Goal: Transaction & Acquisition: Purchase product/service

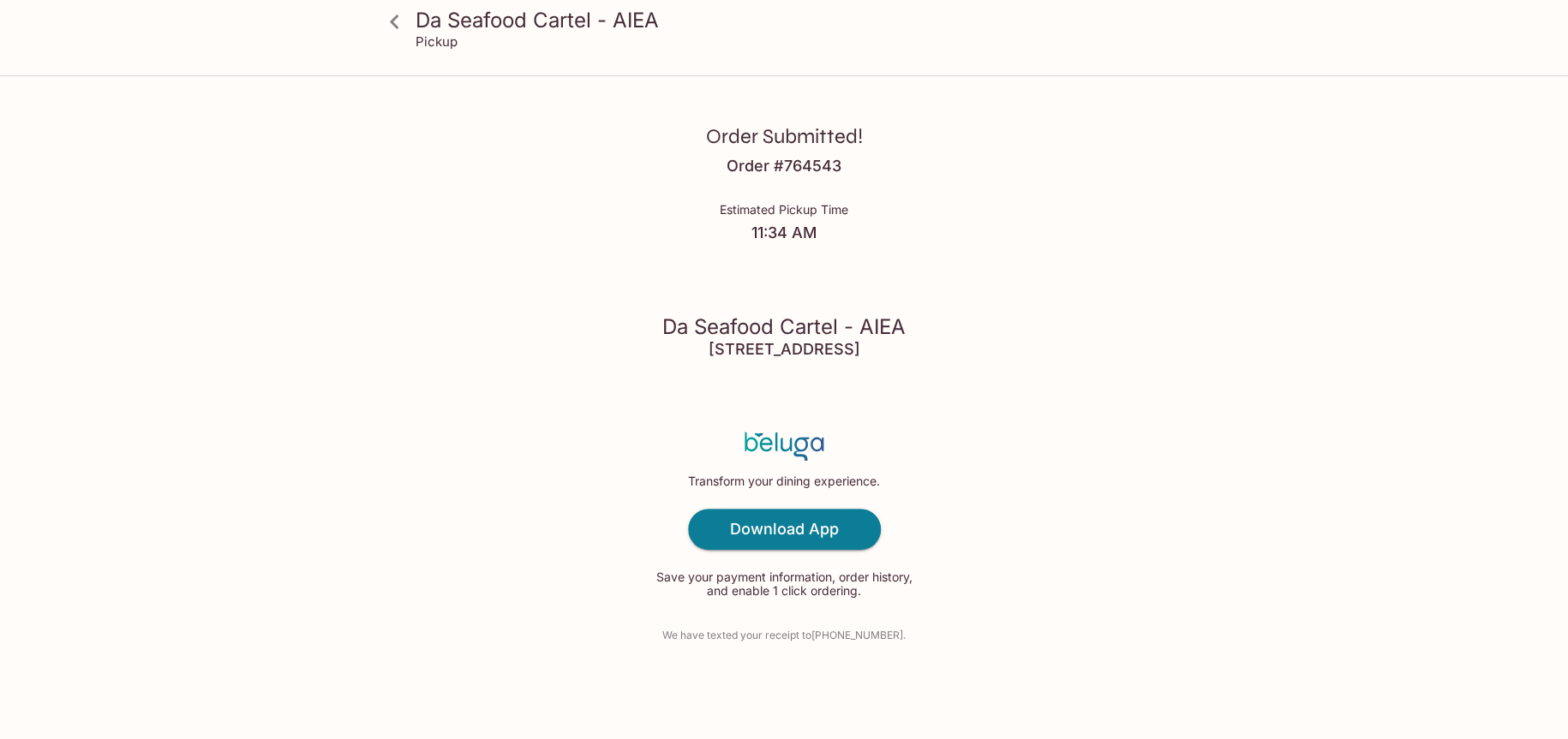
click at [397, 27] on icon at bounding box center [395, 22] width 30 height 30
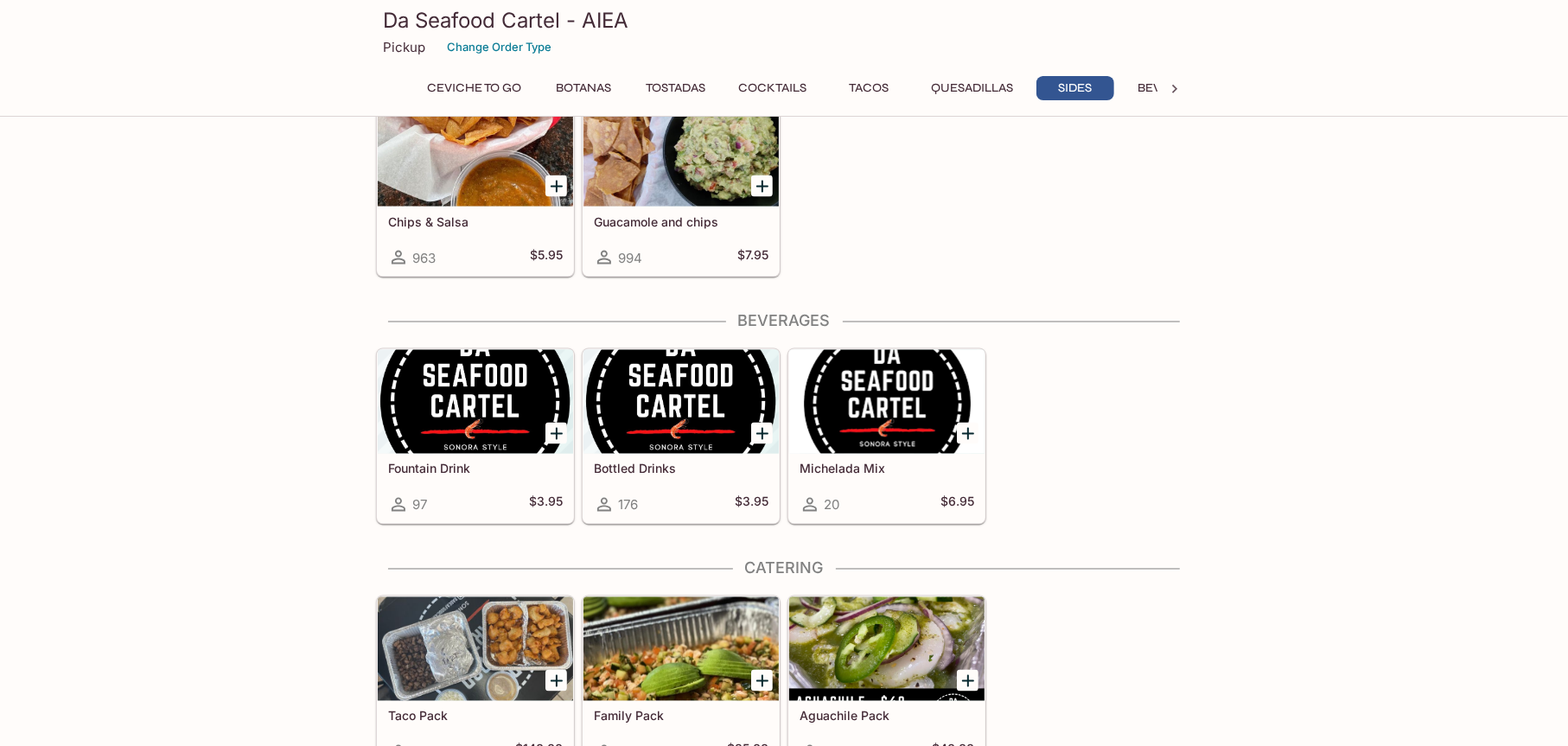
scroll to position [2505, 0]
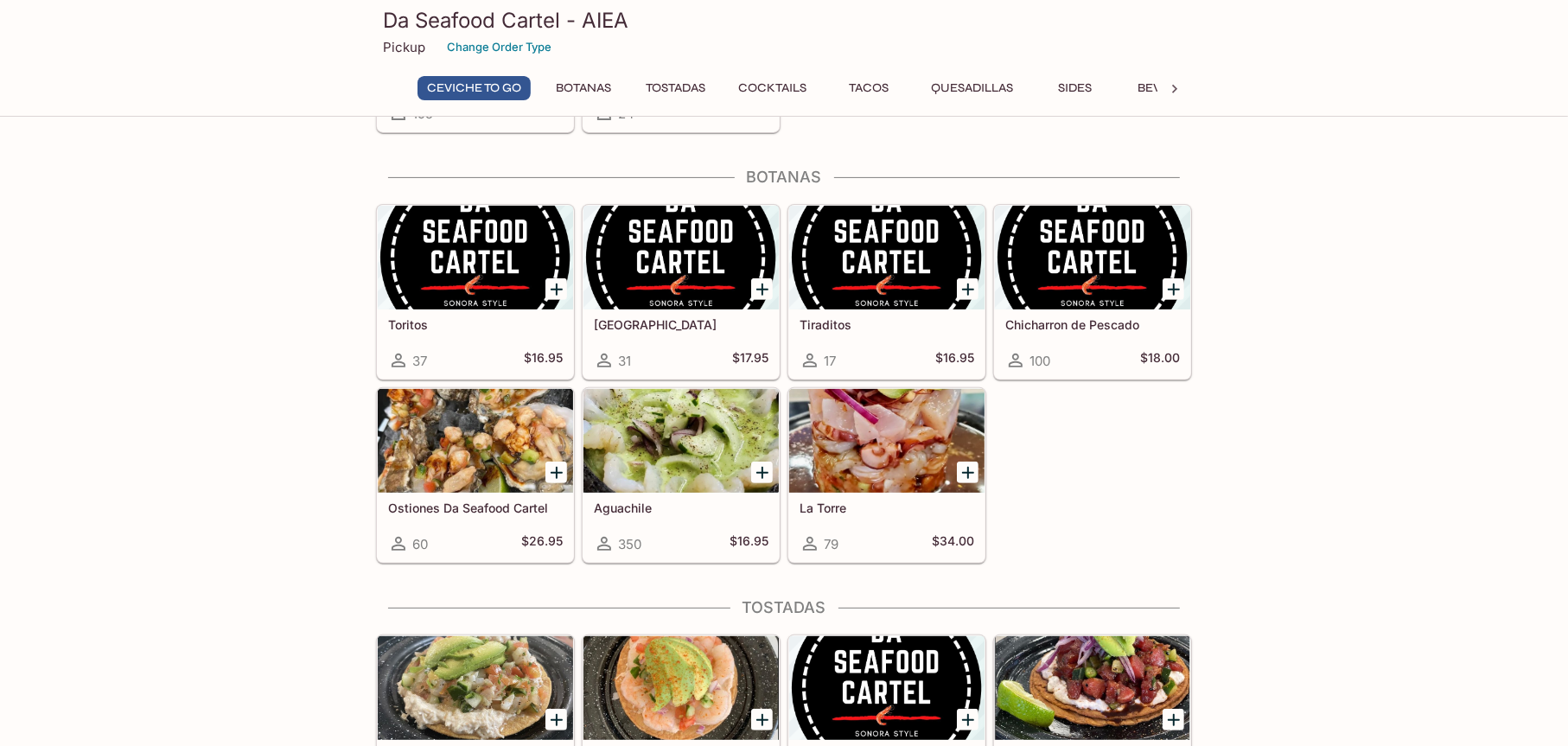
scroll to position [519, 0]
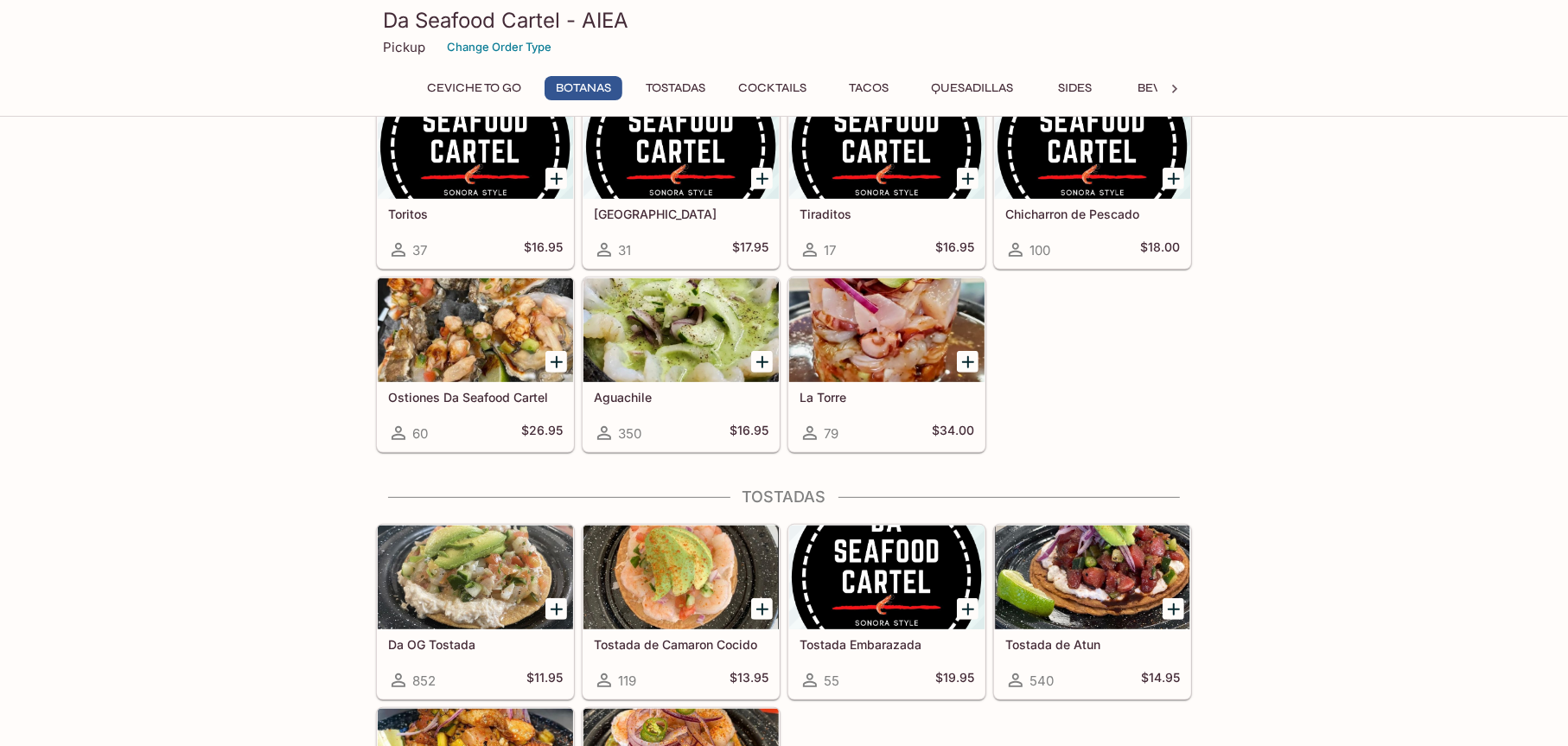
click at [1171, 172] on icon "Add Chicharron de Pescado" at bounding box center [1174, 179] width 21 height 21
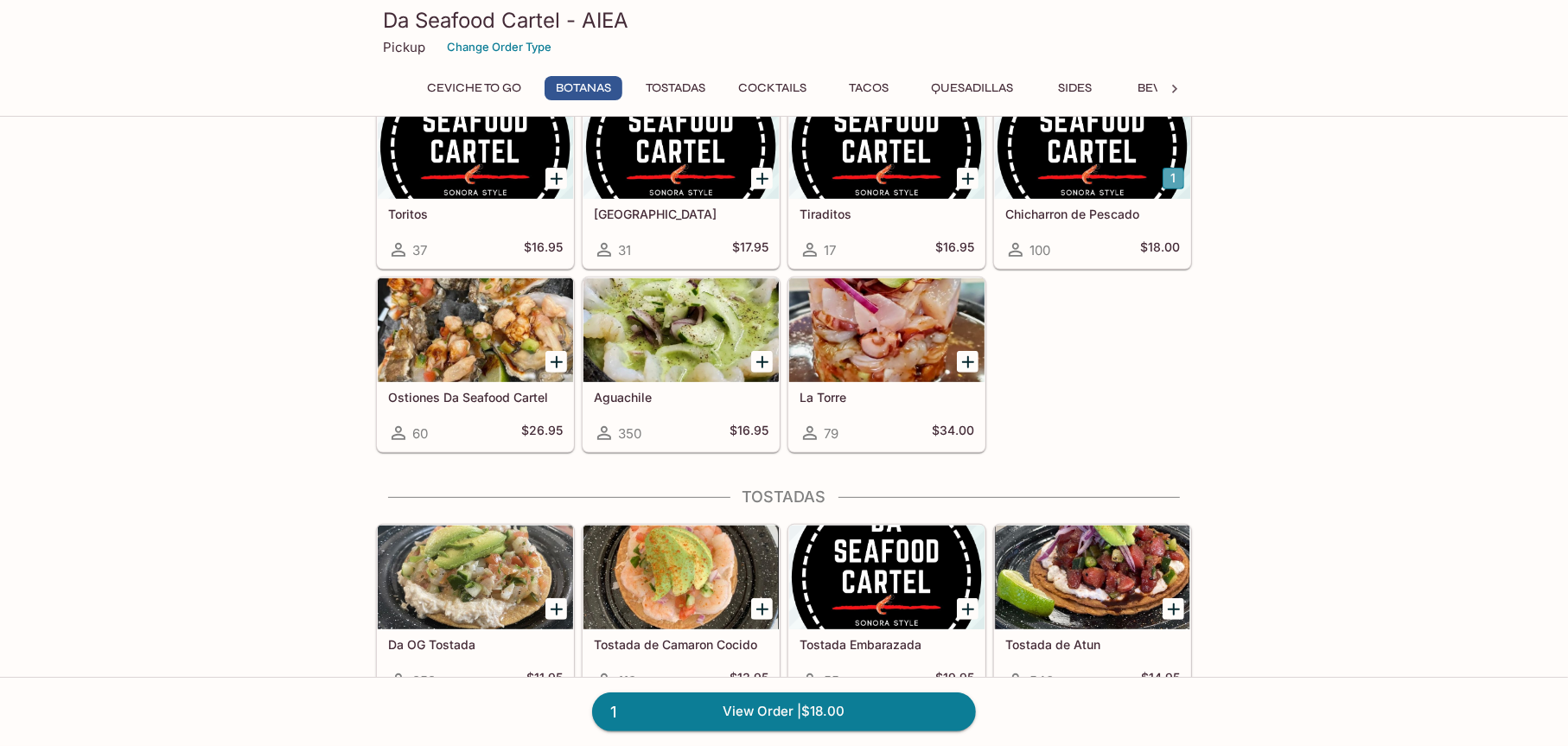
click at [1167, 180] on button "1" at bounding box center [1173, 179] width 22 height 22
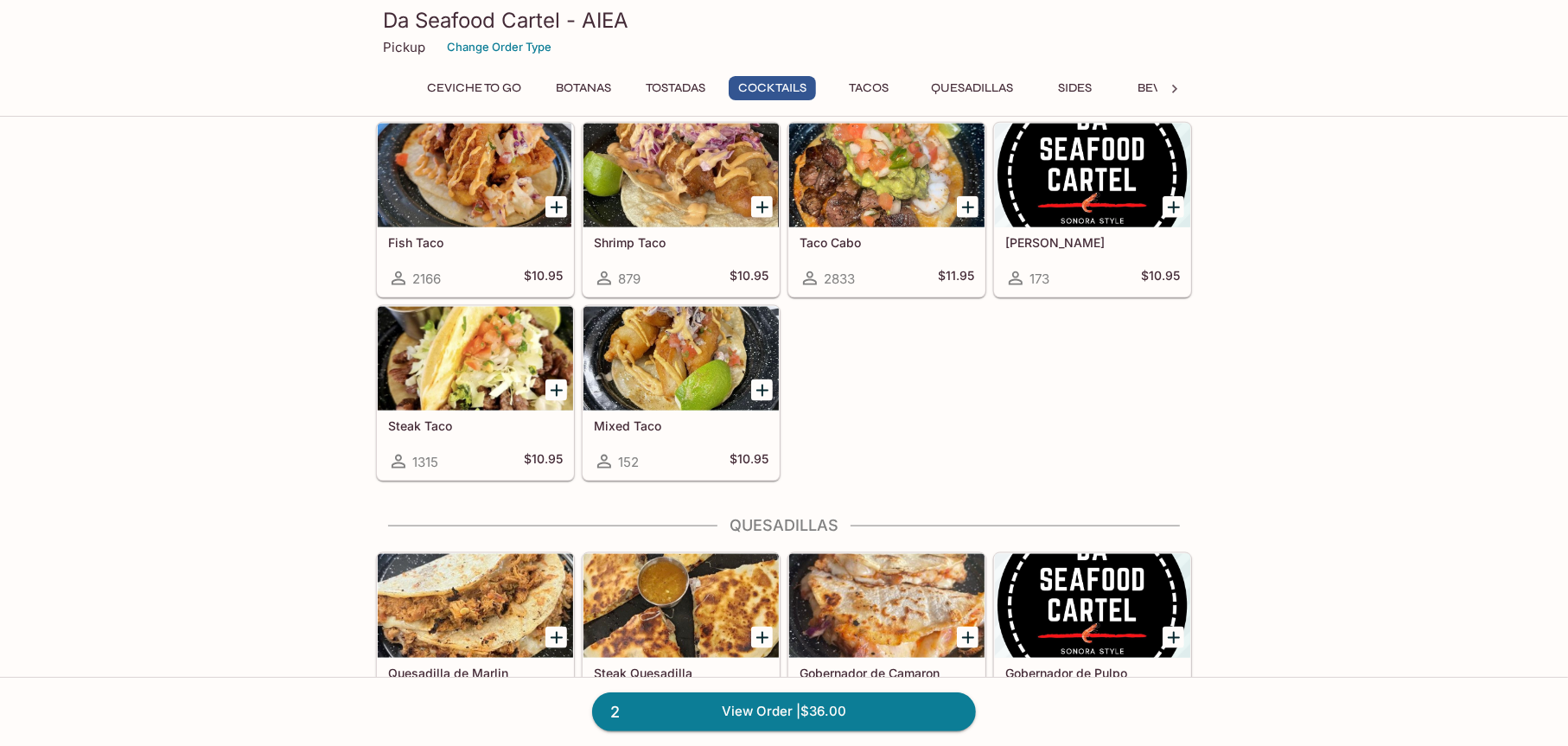
scroll to position [1643, 0]
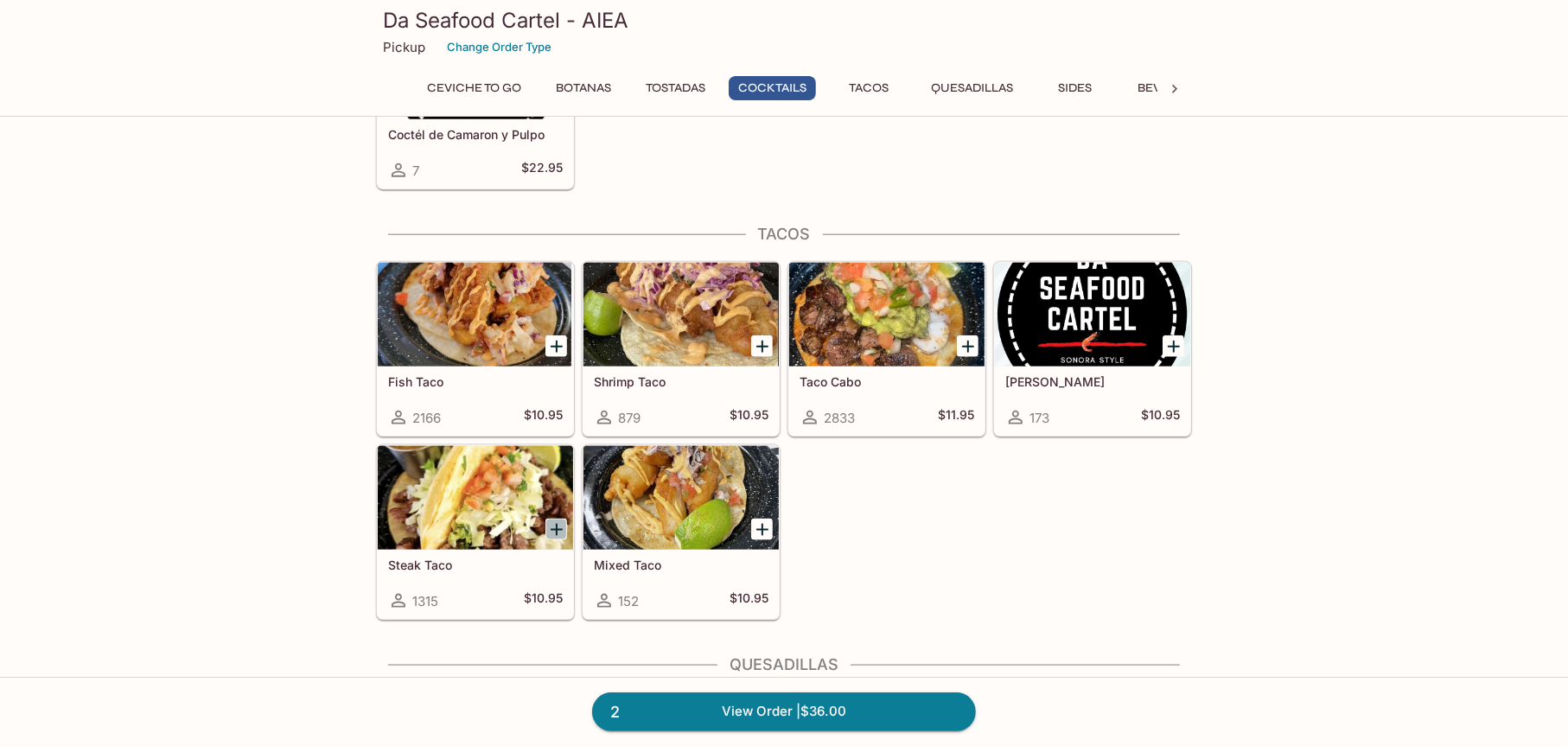
click at [559, 528] on icon "Add Steak Taco" at bounding box center [557, 530] width 12 height 12
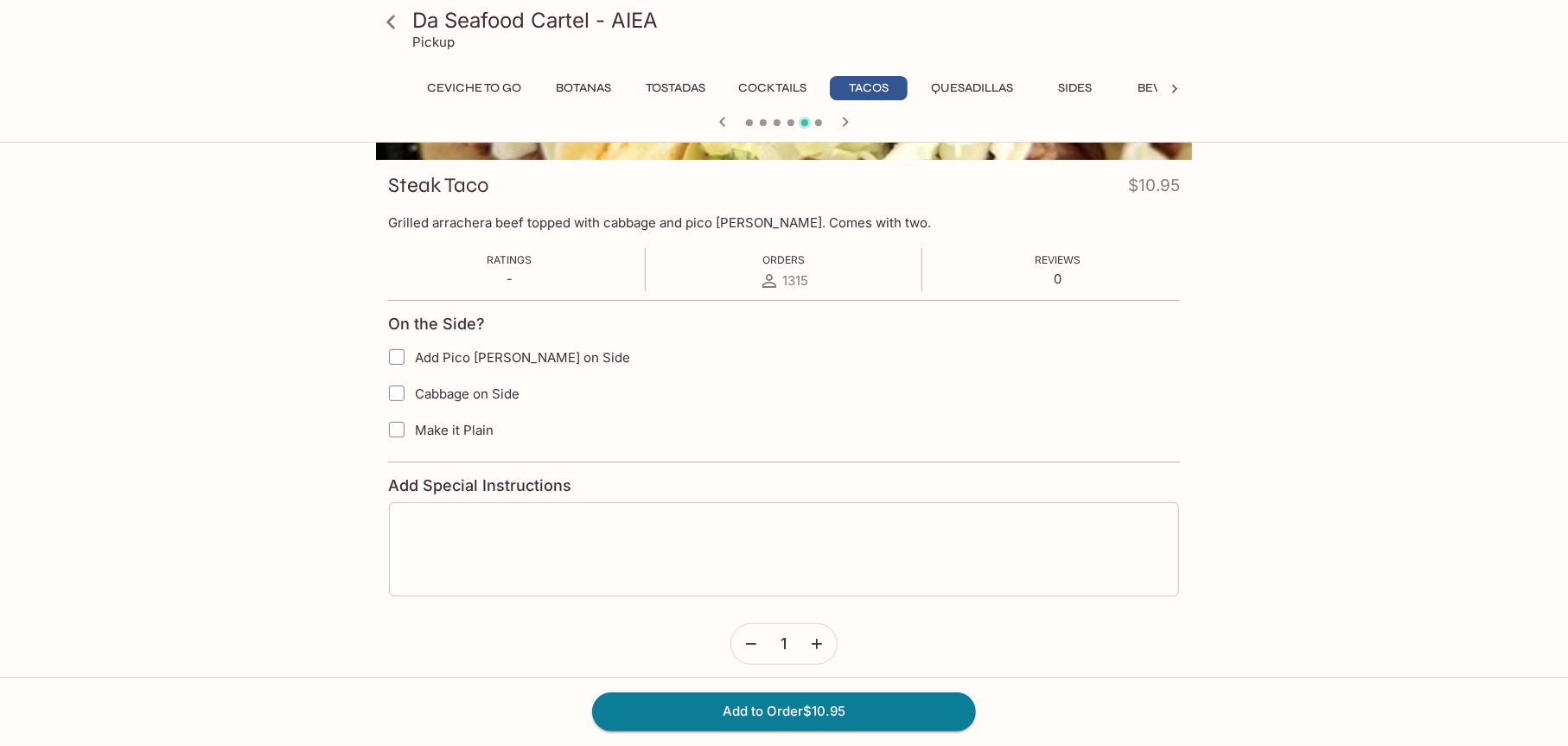
scroll to position [230, 0]
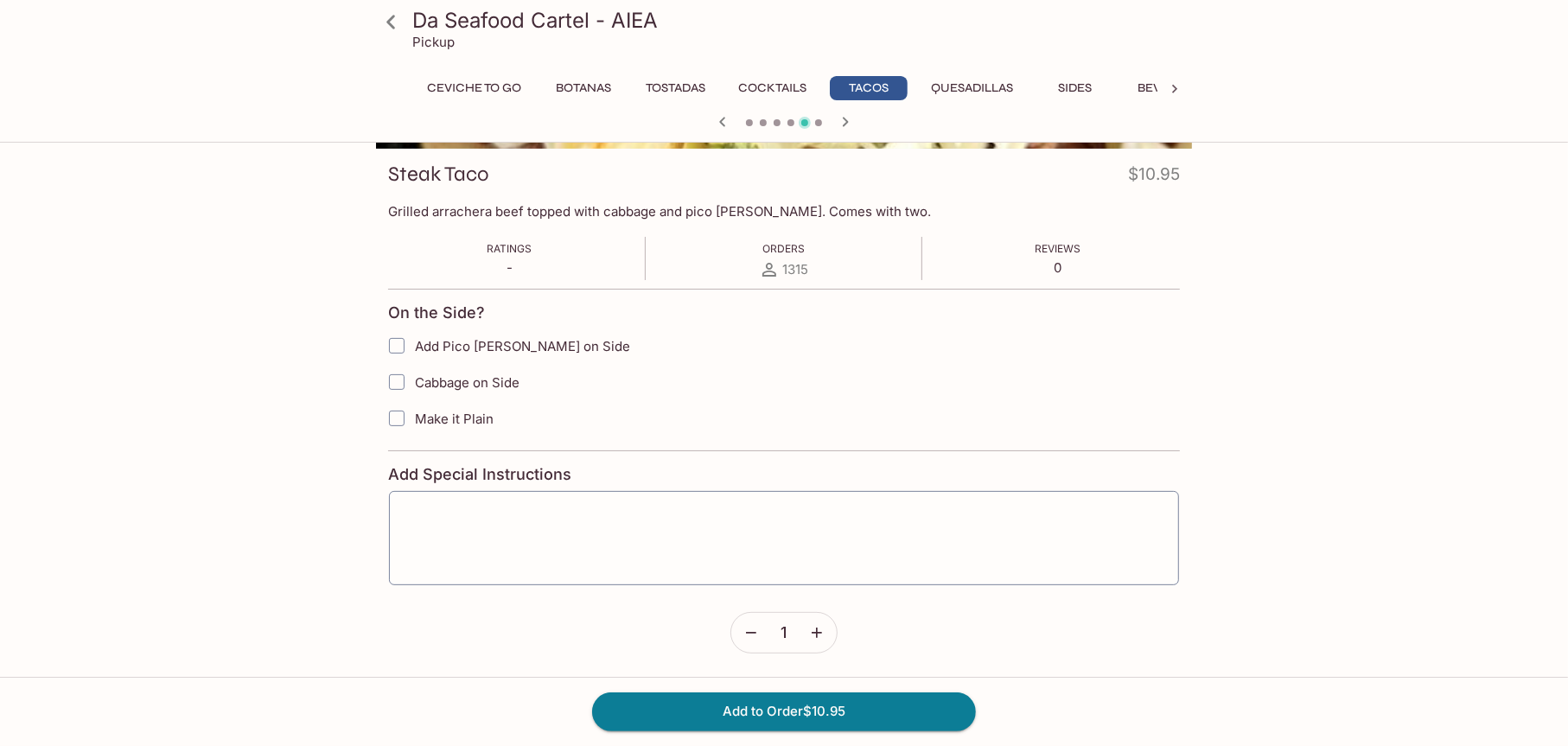
click at [826, 636] on button "button" at bounding box center [816, 633] width 40 height 40
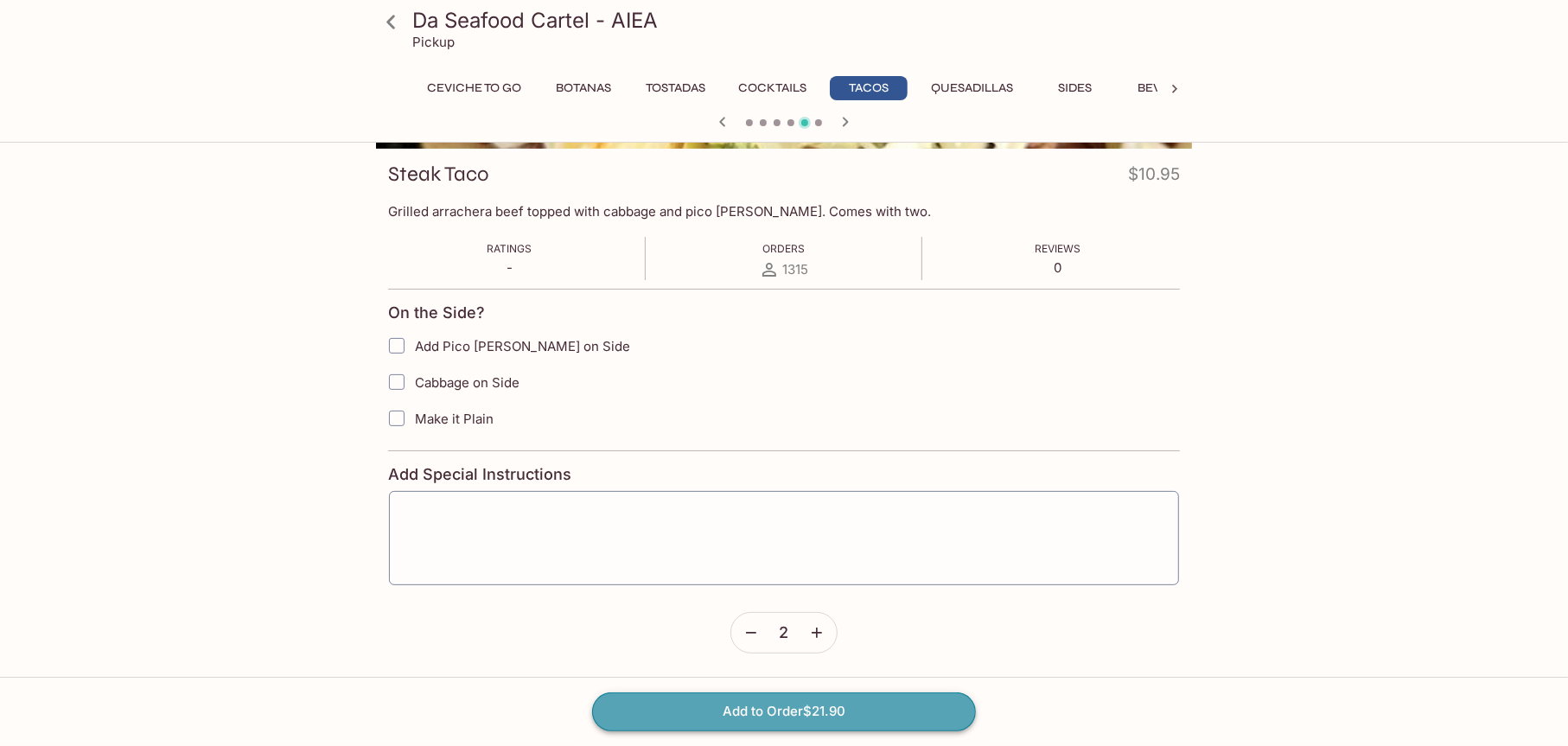
click at [821, 721] on button "Add to Order $21.90" at bounding box center [784, 711] width 383 height 38
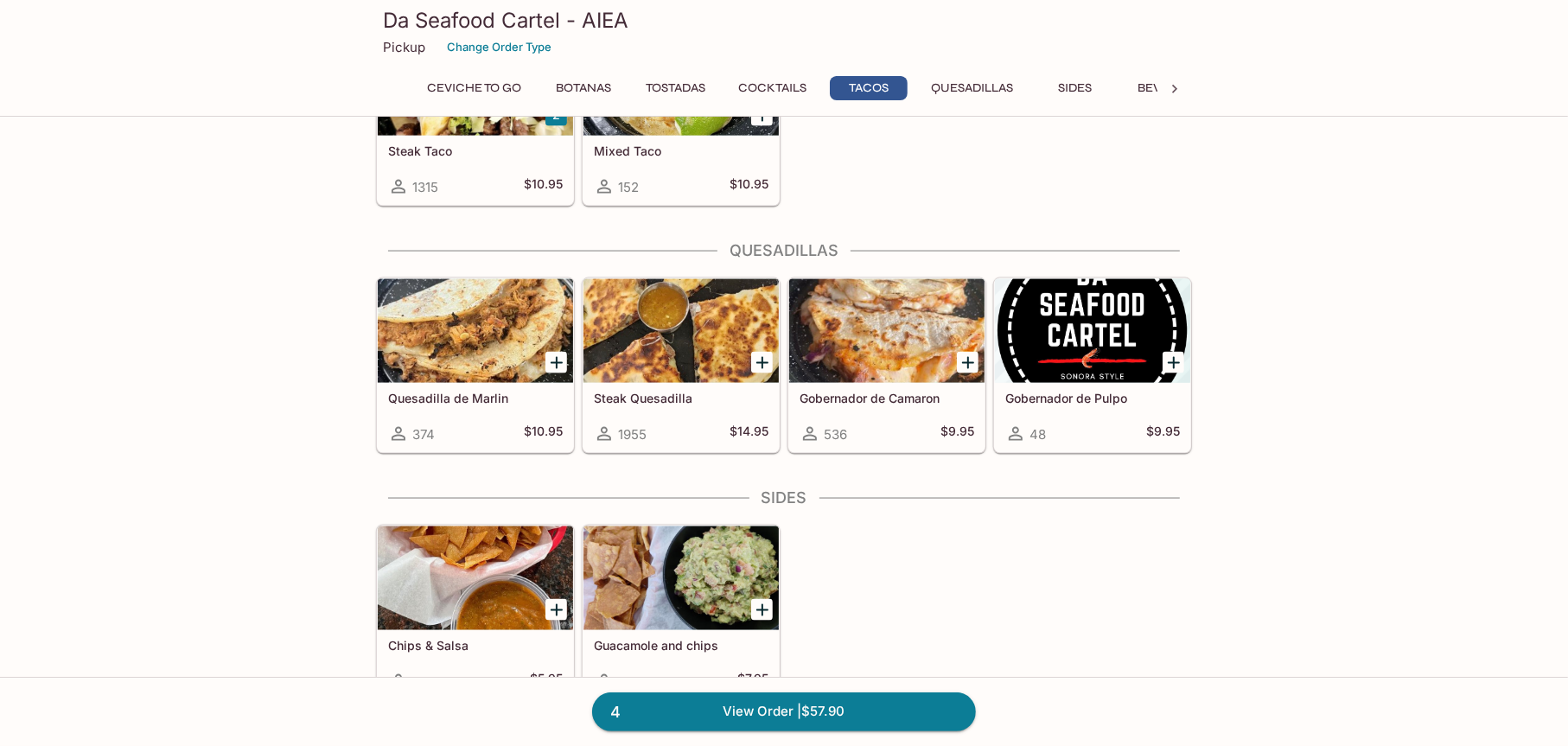
scroll to position [2075, 0]
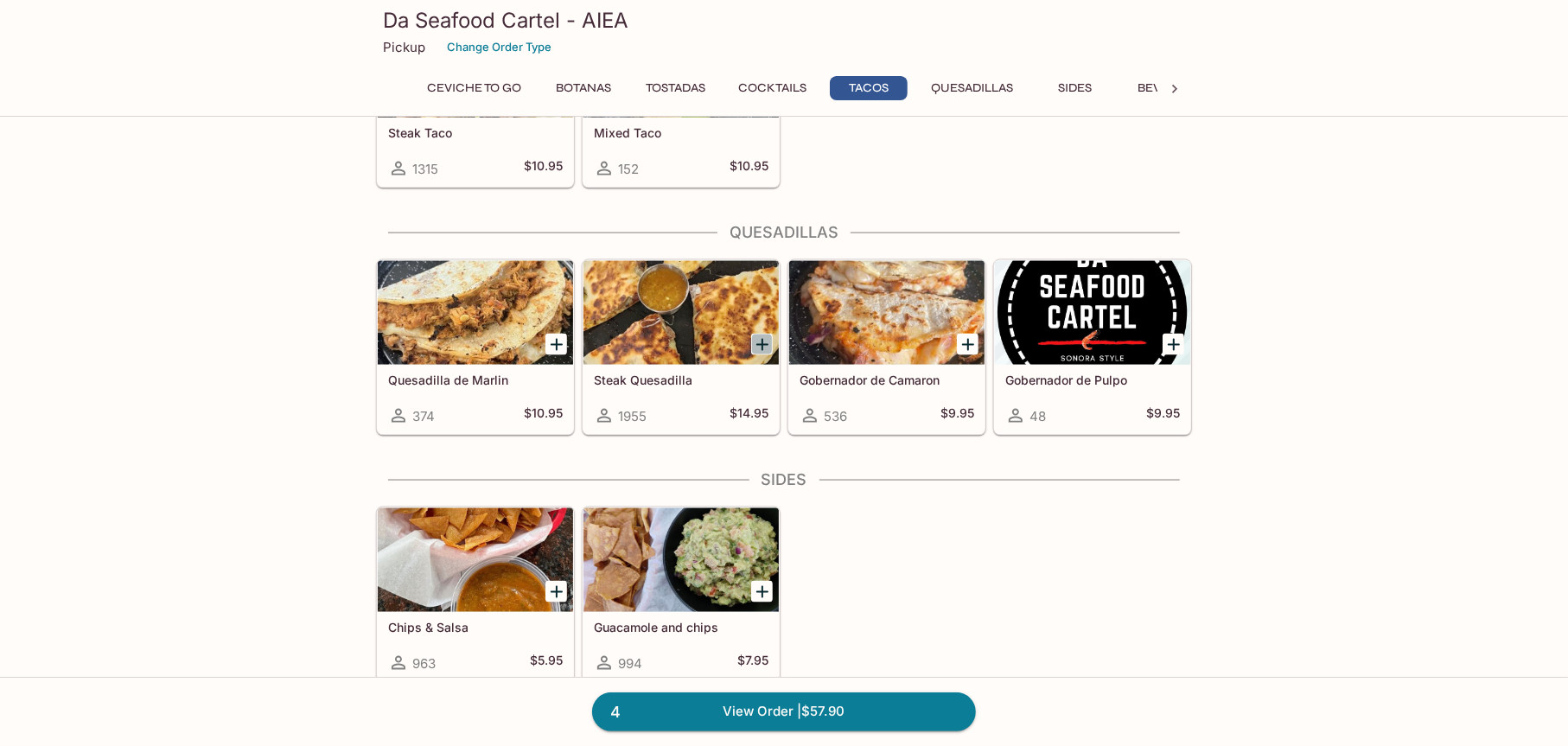
click at [769, 344] on icon "Add Steak Quesadilla" at bounding box center [762, 345] width 21 height 21
click at [769, 344] on button "1" at bounding box center [762, 344] width 22 height 22
click at [769, 344] on button "2" at bounding box center [762, 344] width 22 height 22
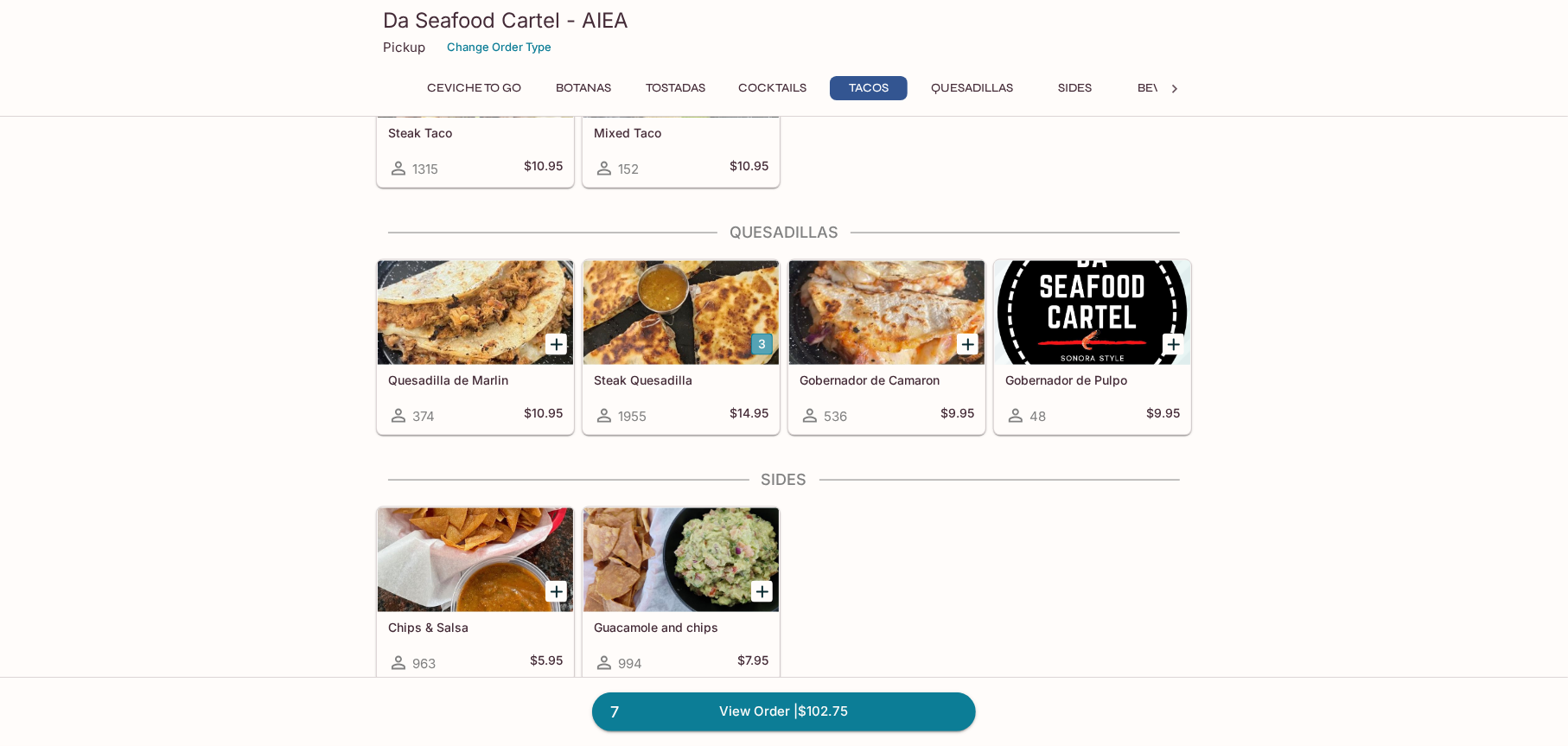
click at [769, 344] on button "3" at bounding box center [762, 344] width 22 height 22
click at [769, 344] on button "4" at bounding box center [762, 344] width 22 height 22
click at [974, 346] on icon "Add Gobernador de Camaron" at bounding box center [968, 345] width 21 height 21
click at [1168, 340] on icon "Add Gobernador de Pulpo" at bounding box center [1174, 345] width 21 height 21
click at [562, 594] on icon "Add Chips & Salsa" at bounding box center [557, 593] width 21 height 21
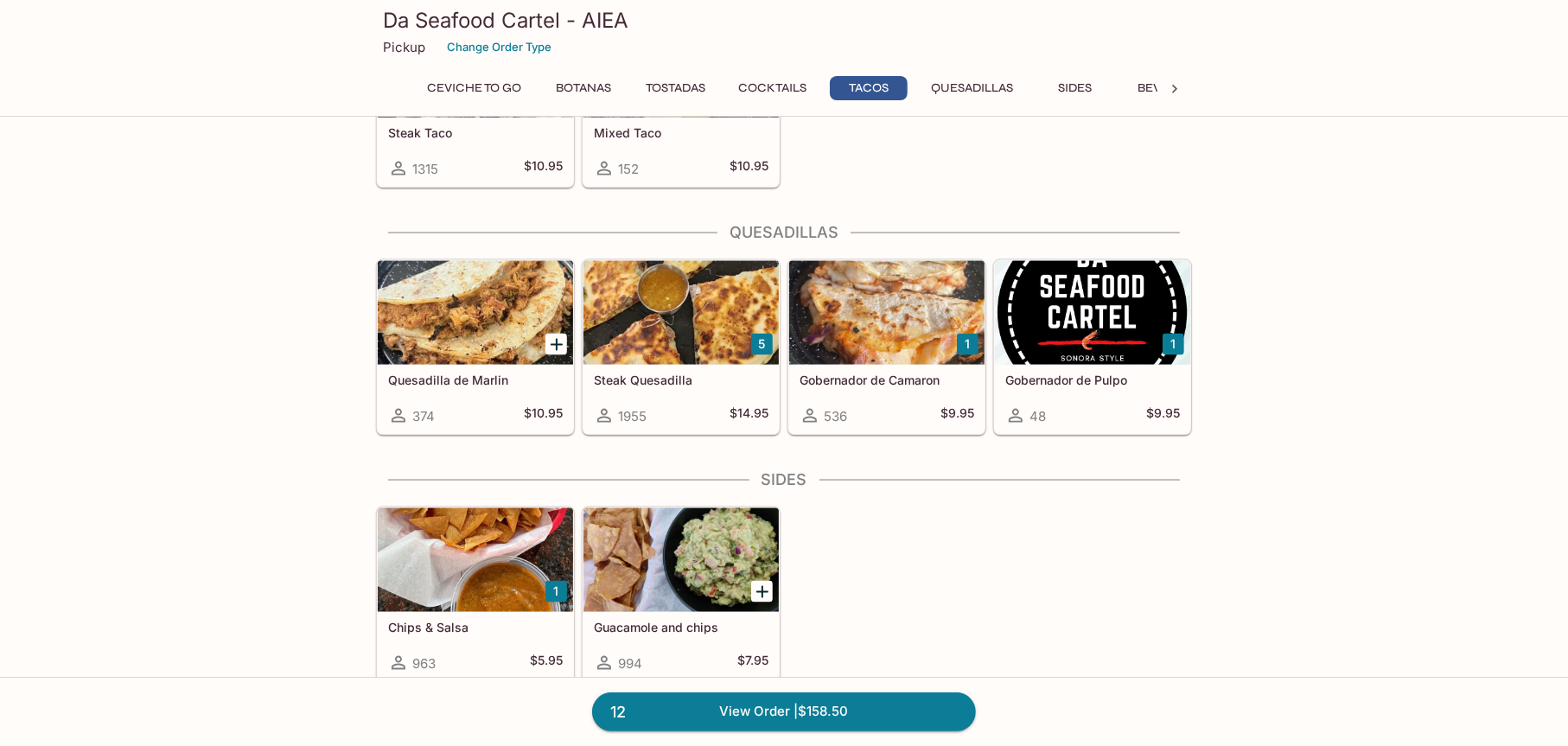
click at [562, 594] on button "1" at bounding box center [556, 592] width 22 height 22
click at [562, 594] on button "3" at bounding box center [556, 592] width 22 height 22
click at [562, 594] on button "4" at bounding box center [556, 592] width 22 height 22
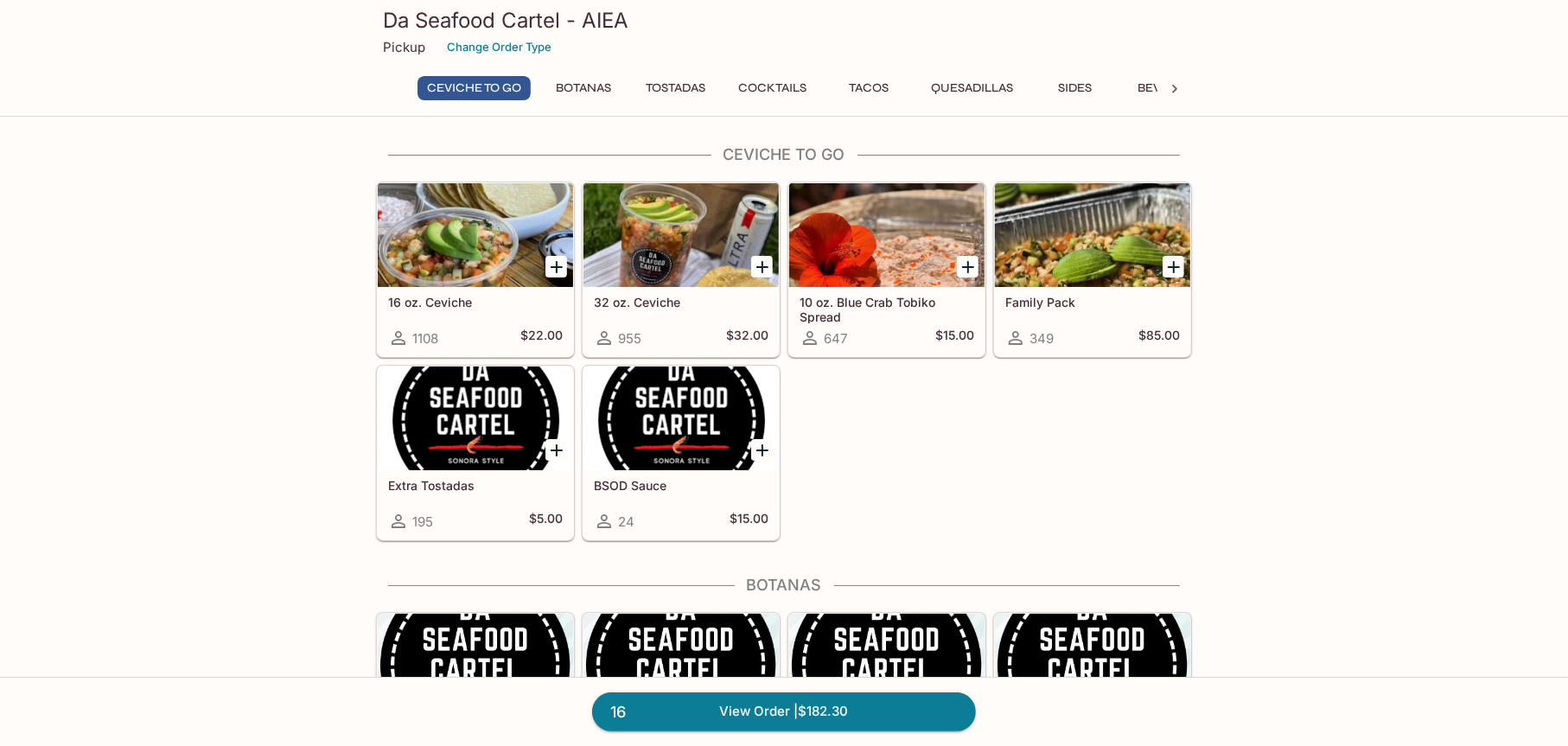
scroll to position [0, 0]
click at [922, 719] on link "16 View Order | $182.30" at bounding box center [784, 711] width 383 height 38
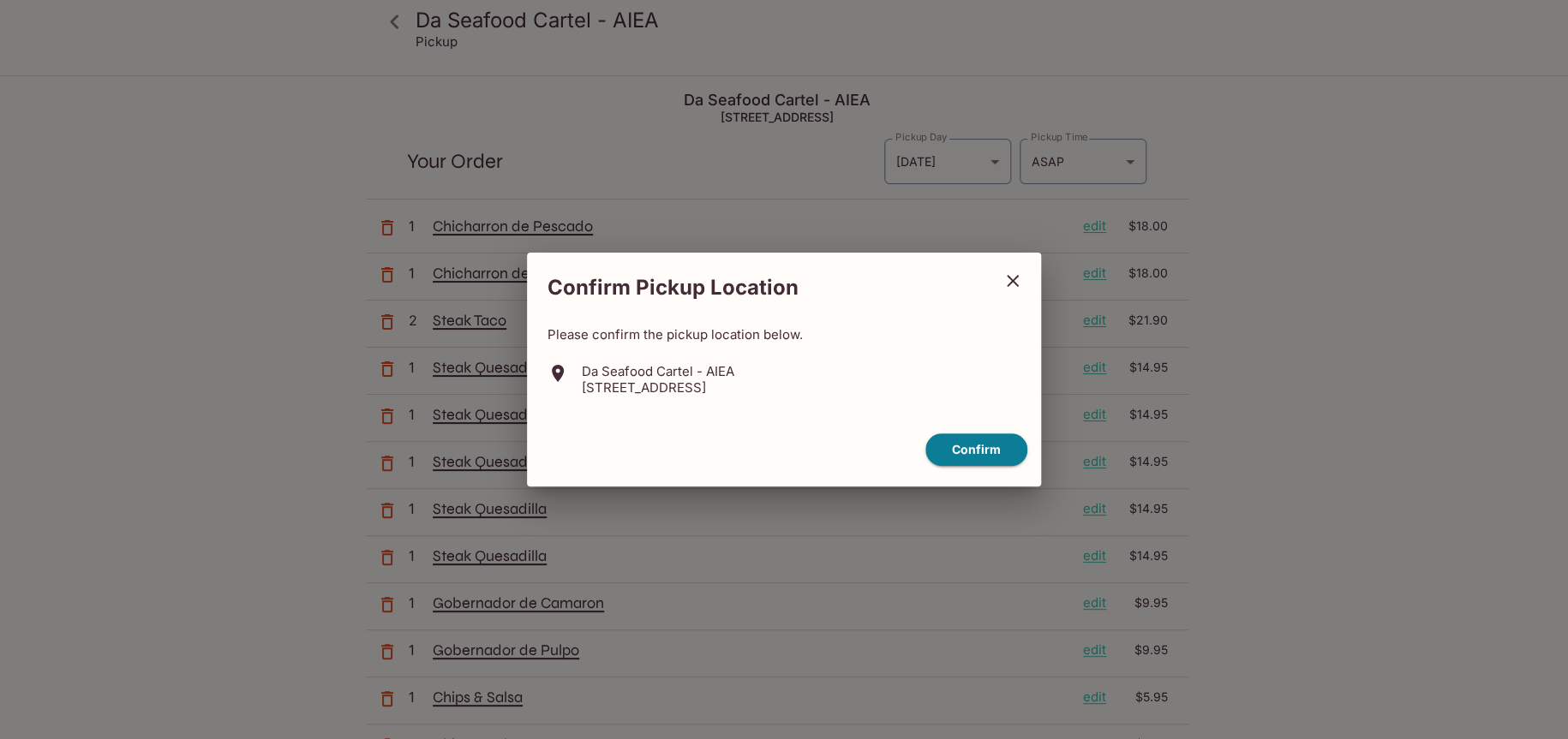
click at [1025, 273] on button "close" at bounding box center [1012, 281] width 43 height 43
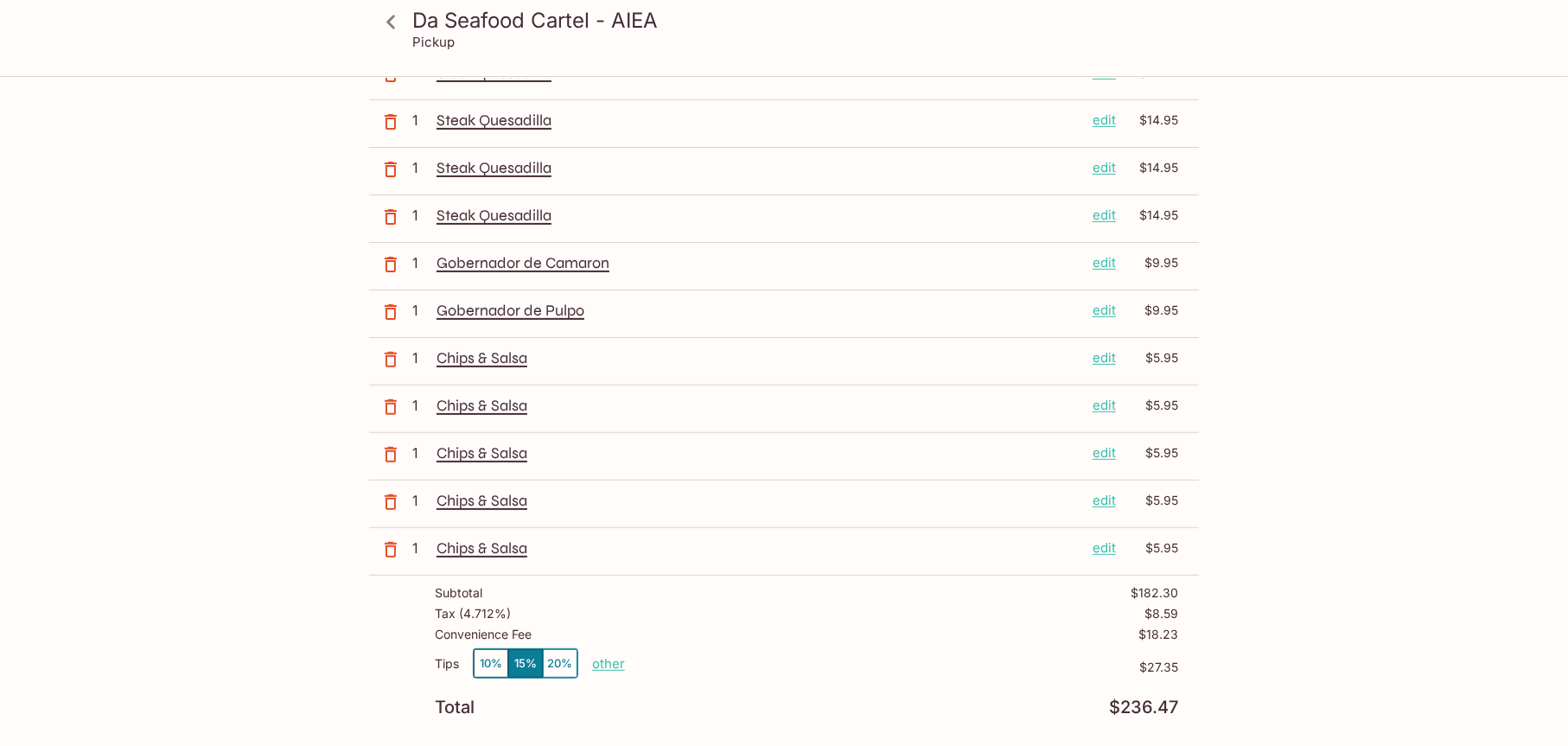
scroll to position [725, 0]
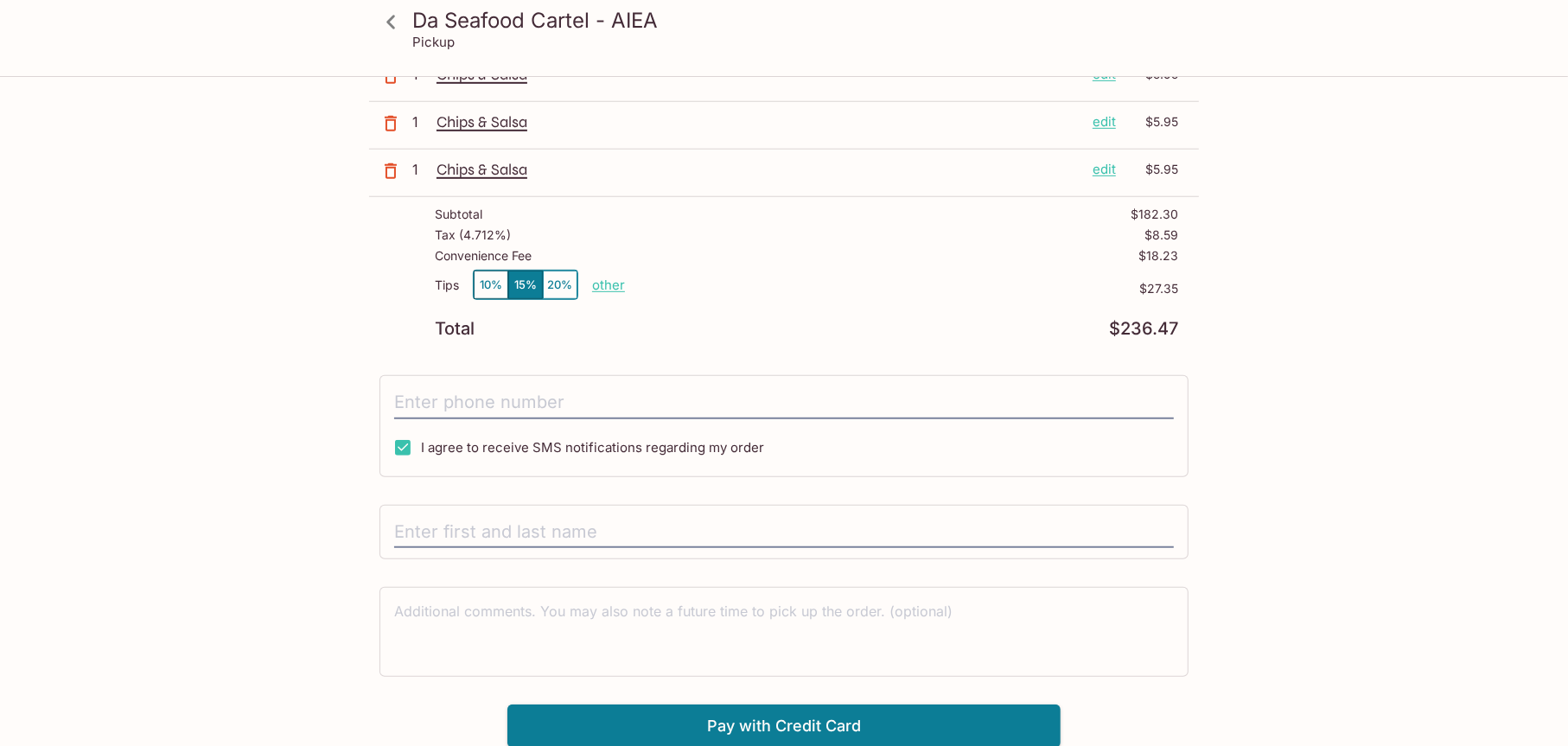
click at [603, 282] on p "other" at bounding box center [608, 285] width 33 height 17
type input "0.00"
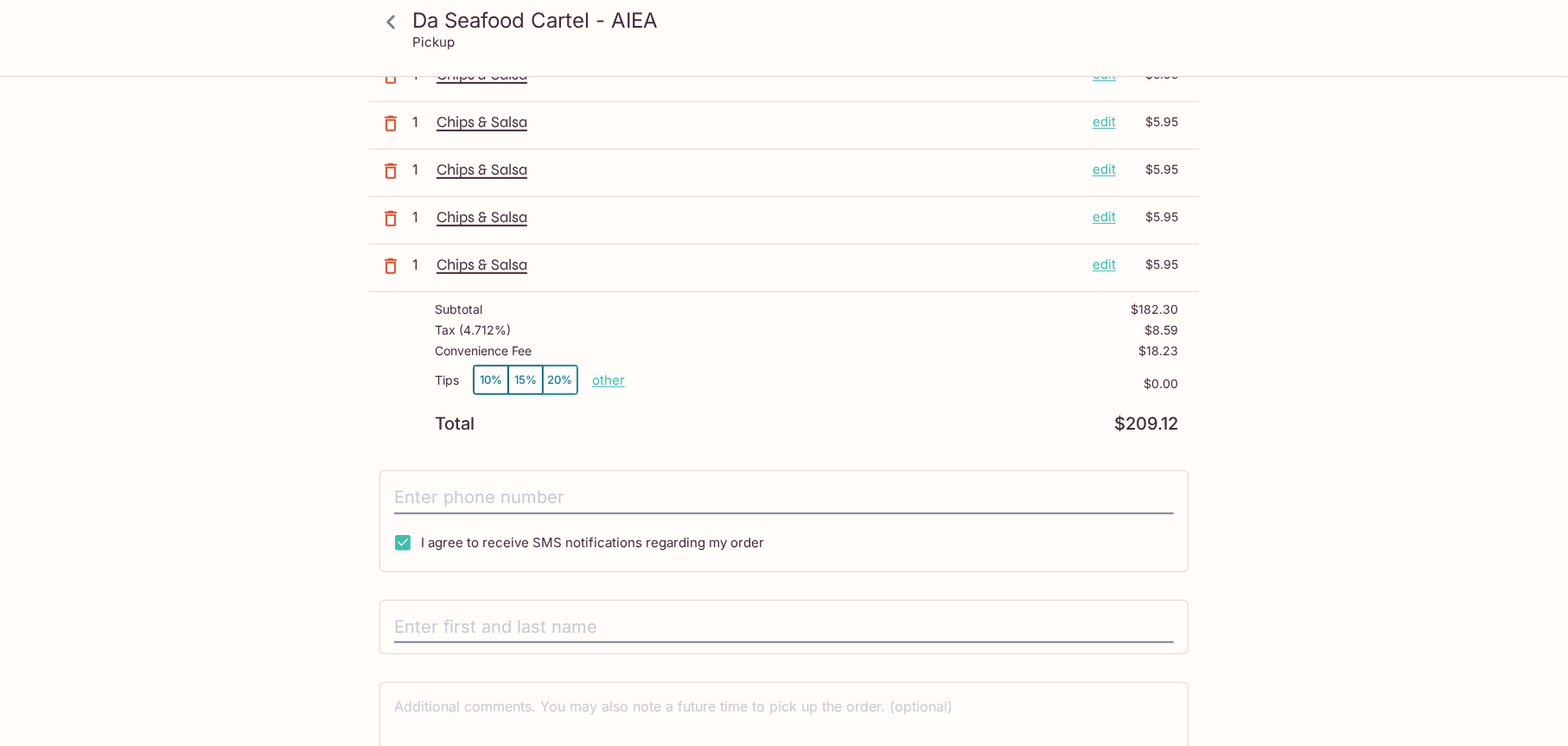
scroll to position [639, 0]
